Goal: Transaction & Acquisition: Purchase product/service

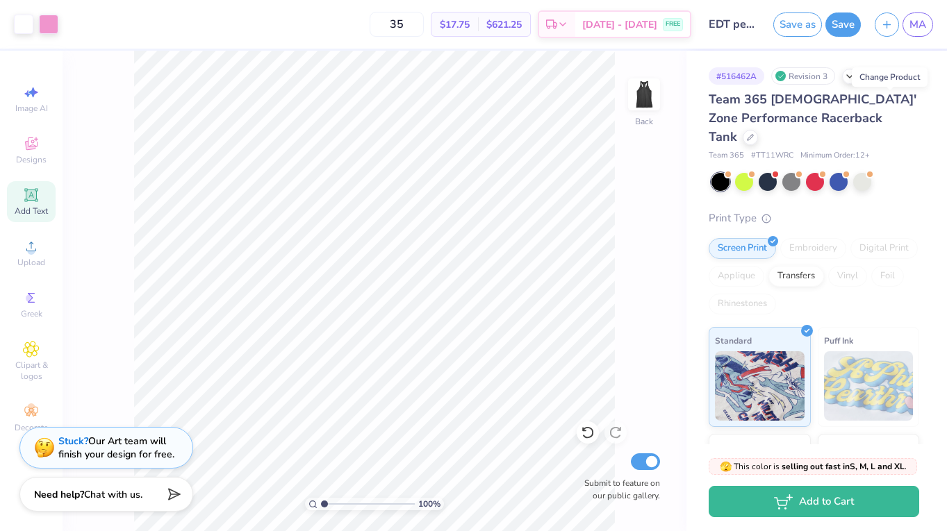
scroll to position [15, 0]
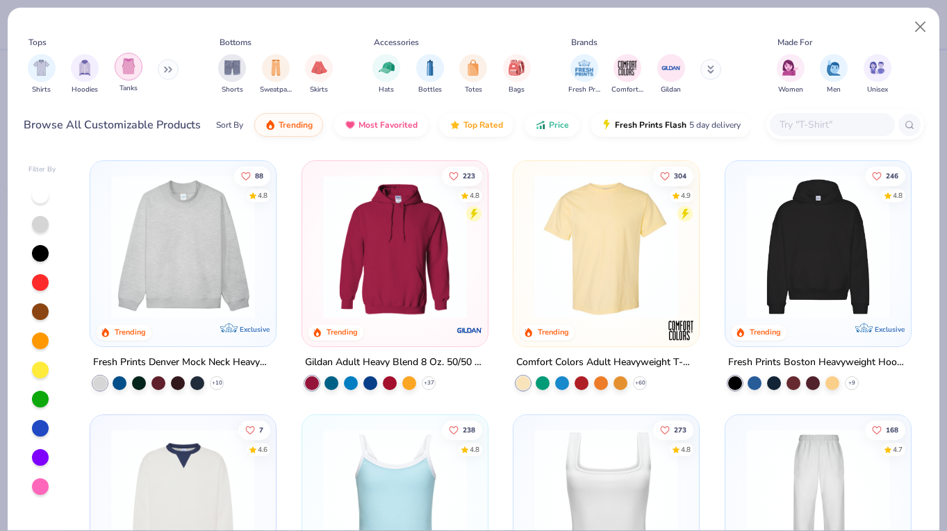
click at [128, 67] on img "filter for Tanks" at bounding box center [128, 66] width 15 height 16
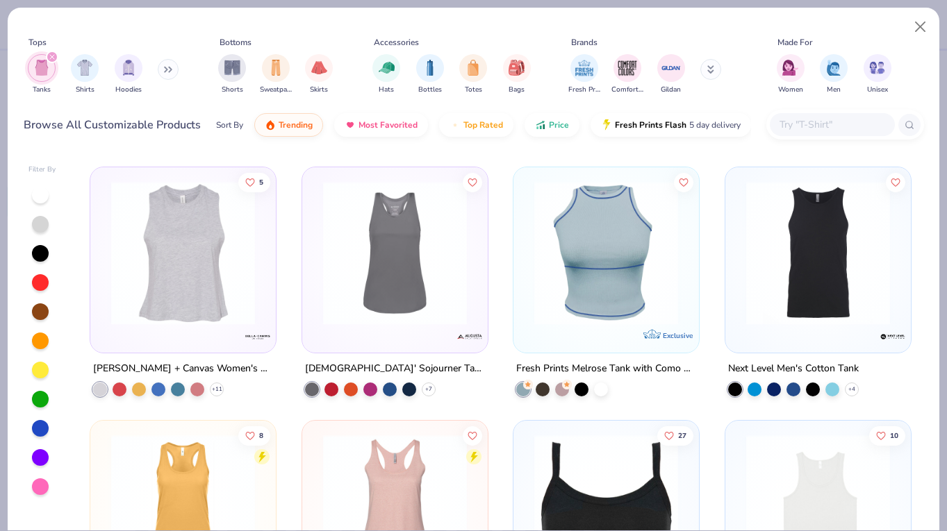
scroll to position [1777, 0]
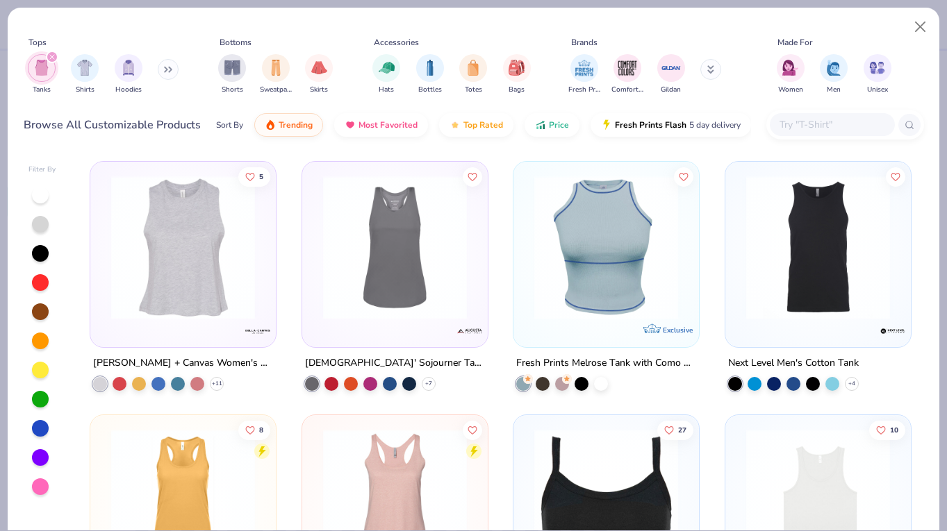
click at [434, 249] on img at bounding box center [395, 247] width 158 height 144
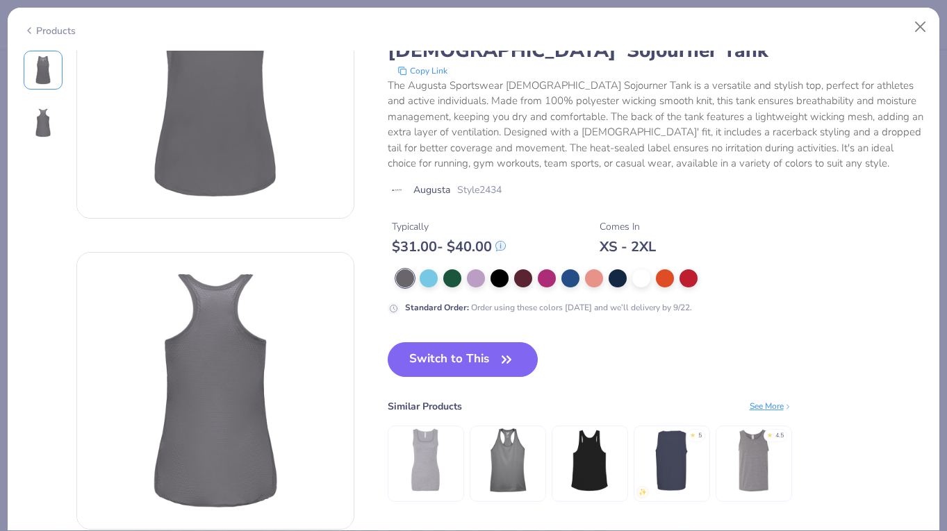
scroll to position [112, 0]
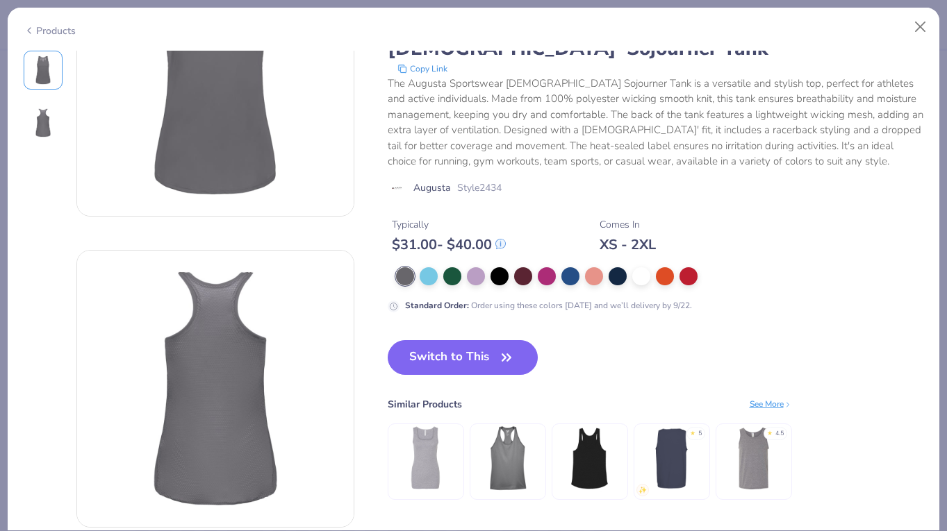
click at [567, 456] on img at bounding box center [589, 459] width 66 height 66
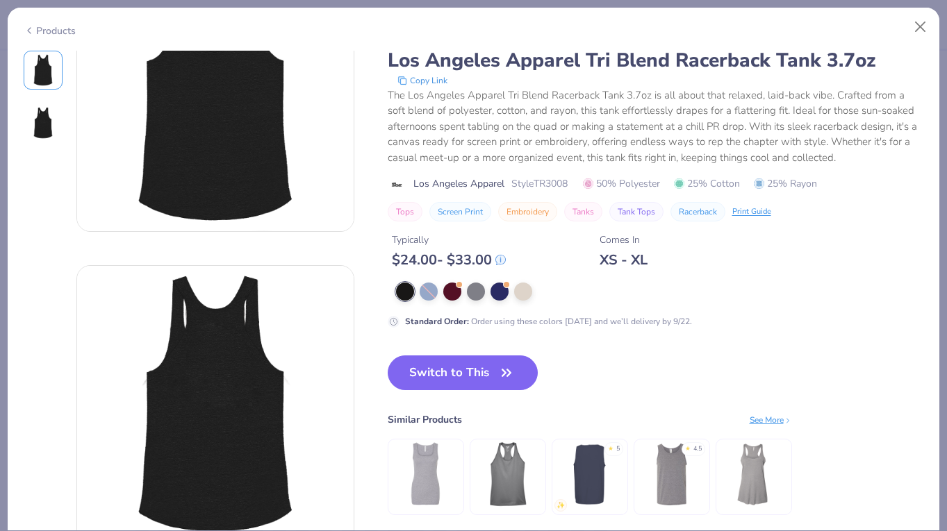
scroll to position [100, 0]
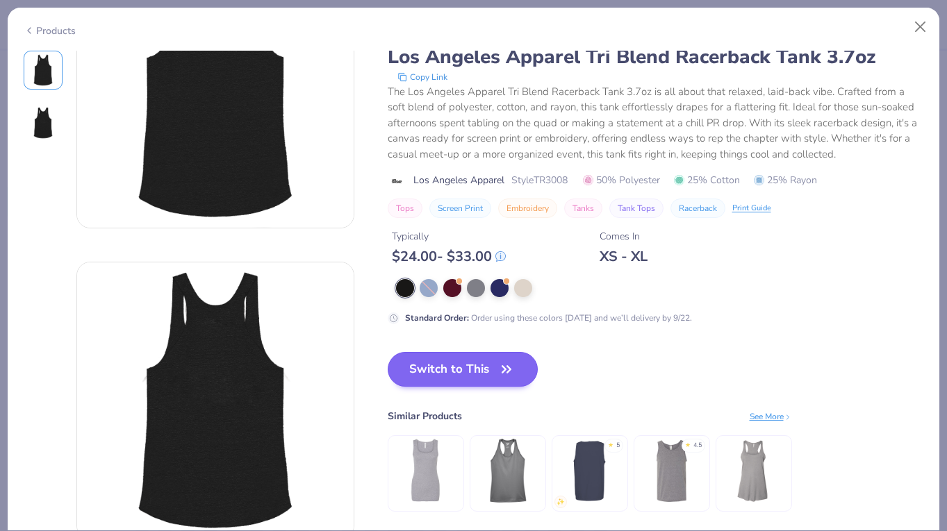
click at [445, 382] on button "Switch to This" at bounding box center [463, 369] width 151 height 35
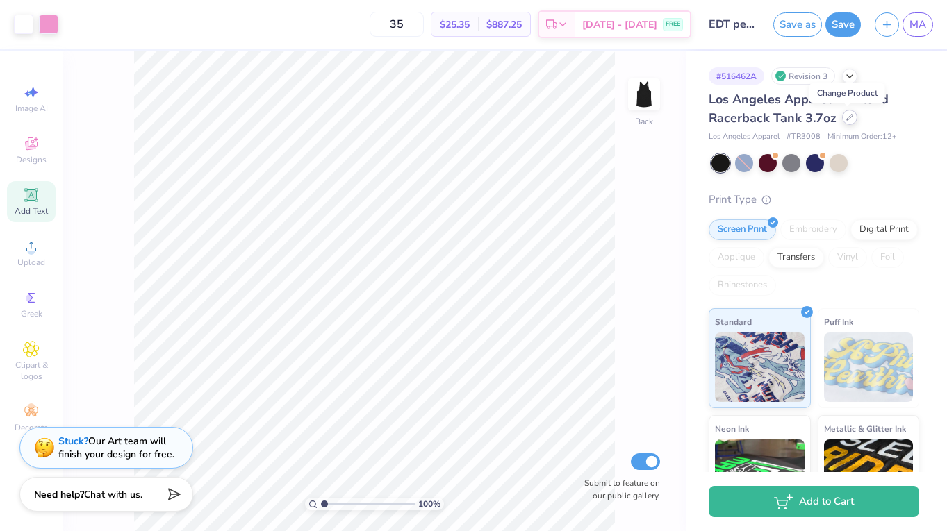
click at [846, 119] on icon at bounding box center [849, 117] width 7 height 7
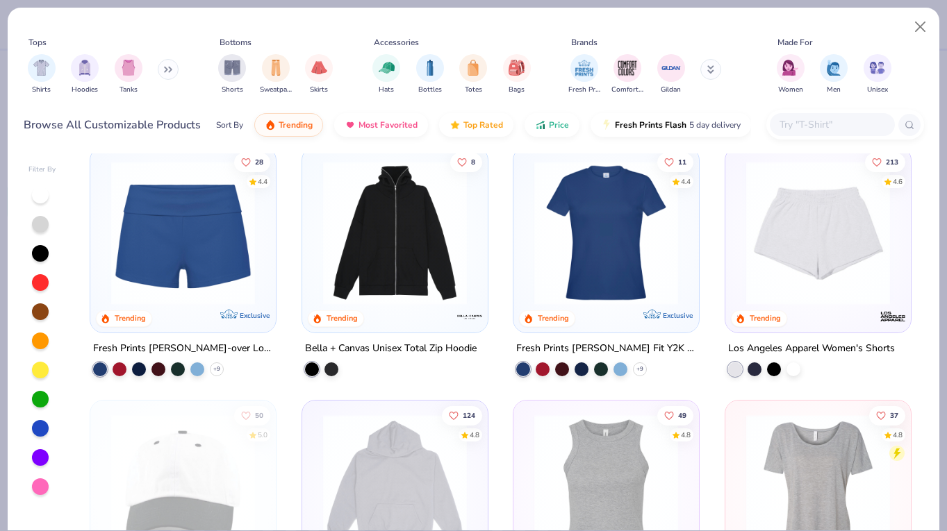
scroll to position [1294, 0]
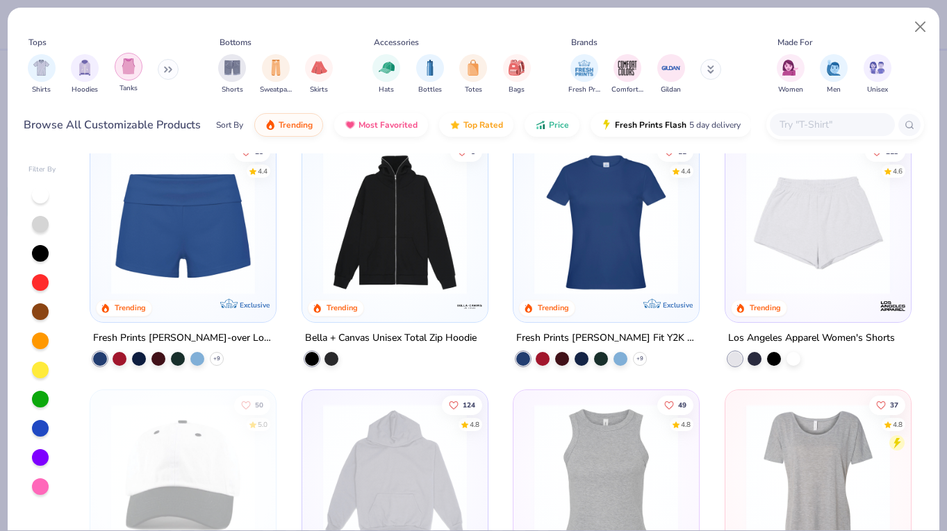
click at [131, 67] on img "filter for Tanks" at bounding box center [128, 66] width 15 height 16
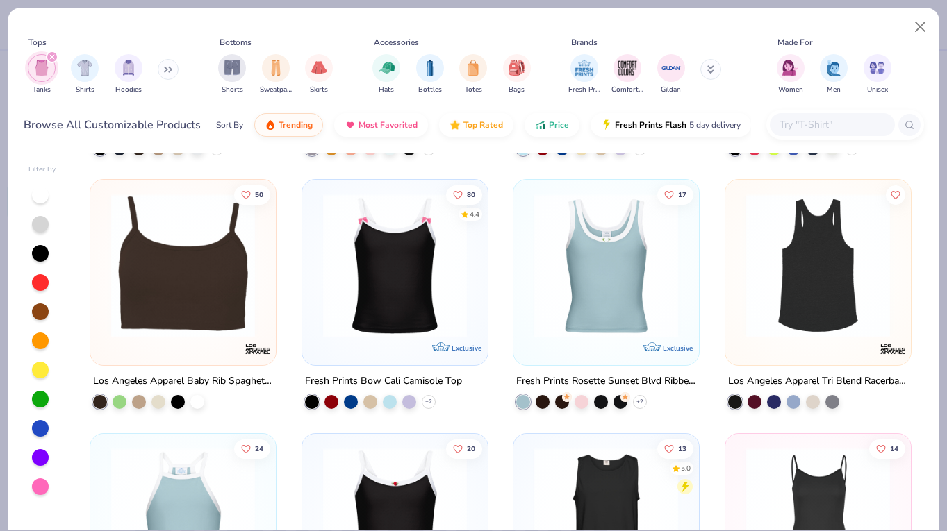
scroll to position [1008, 0]
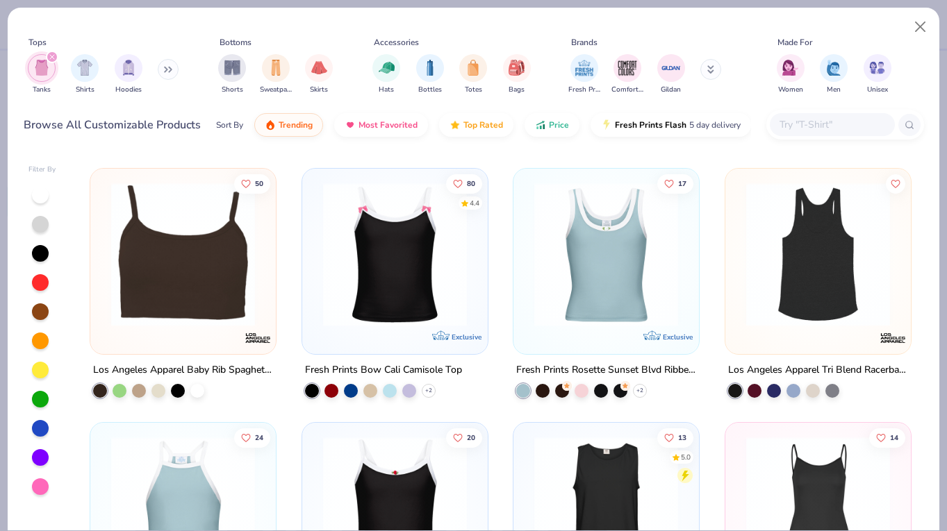
click at [873, 246] on img at bounding box center [818, 255] width 158 height 144
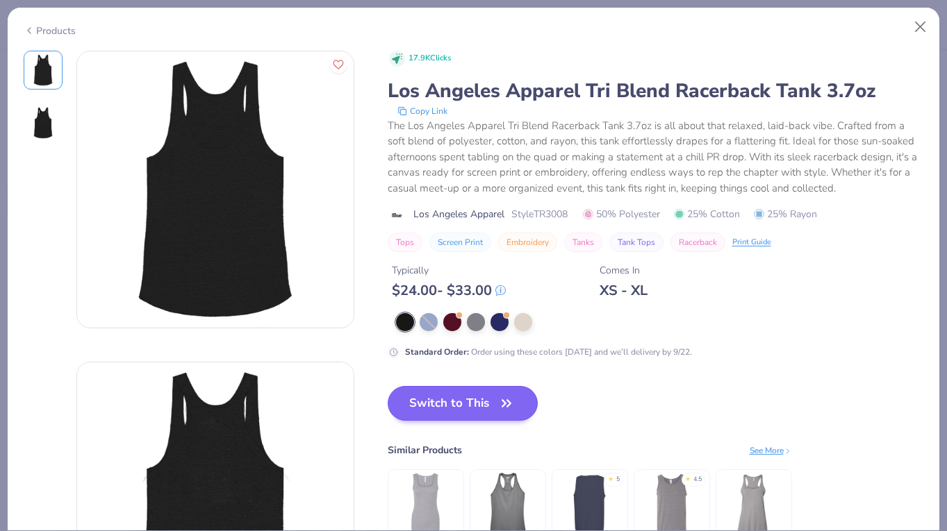
click at [502, 404] on icon "button" at bounding box center [506, 403] width 19 height 19
